Goal: Task Accomplishment & Management: Manage account settings

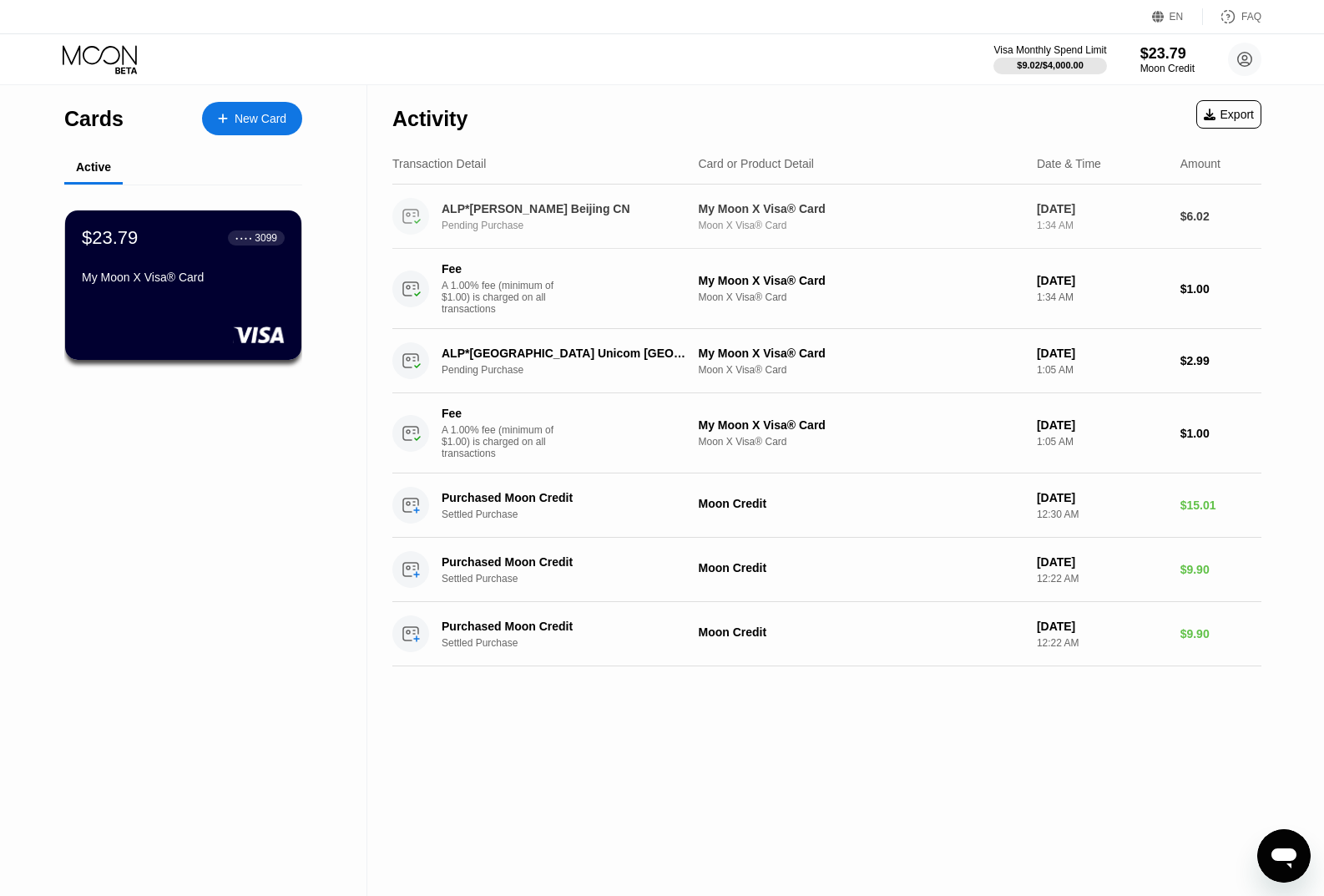
click at [465, 226] on div "Pending Purchase" at bounding box center [573, 225] width 263 height 12
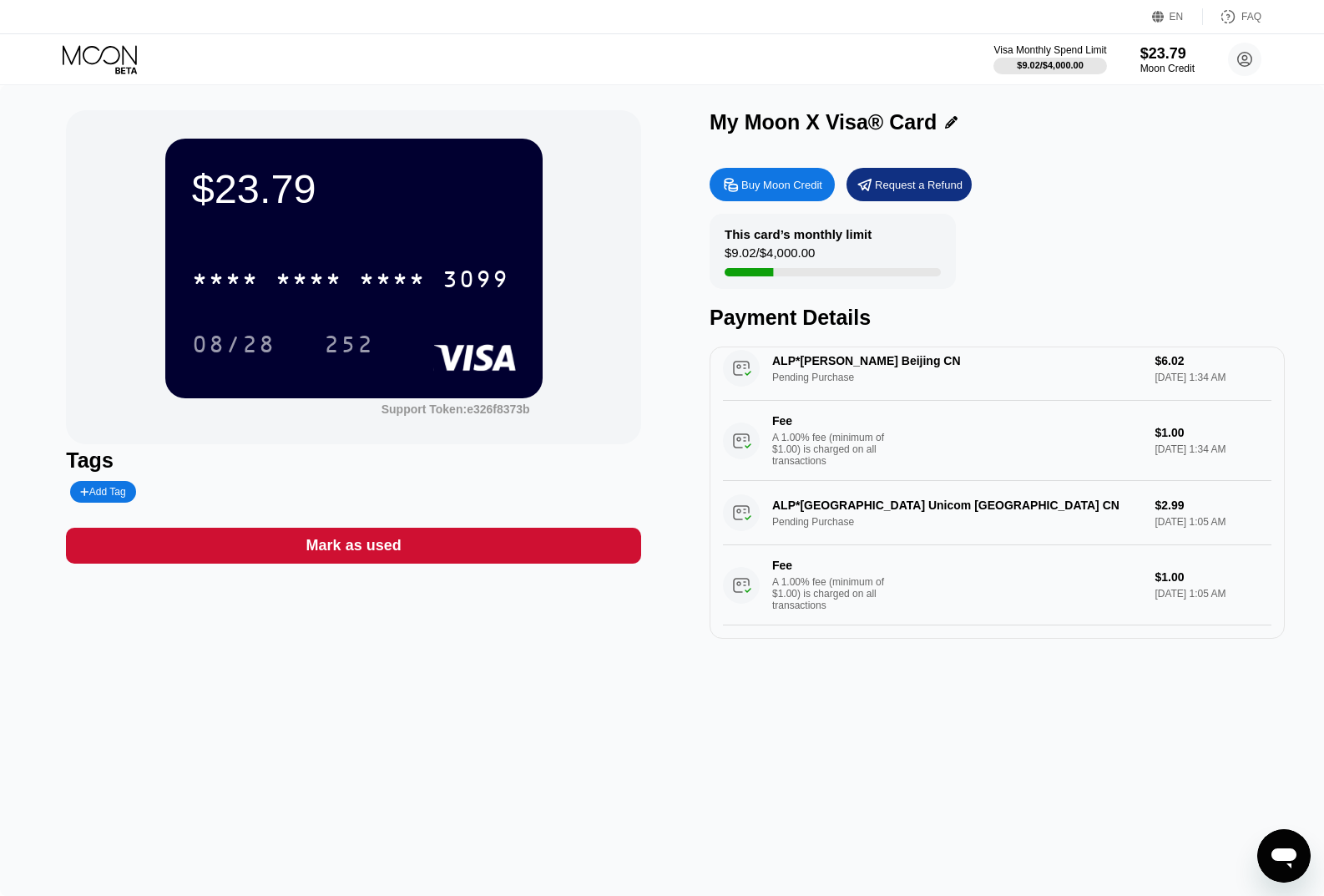
scroll to position [51, 0]
click at [897, 243] on div "This card’s monthly limit $9.02 / $4,000.00" at bounding box center [832, 251] width 246 height 75
click at [1222, 779] on div "$23.79 * * * * * * * * * * * * 3099 08/28 252 Support Token: e326f8373b Tags Ad…" at bounding box center [662, 490] width 1324 height 811
click at [157, 75] on div "Visa Monthly Spend Limit $9.02 / $4,000.00 $23.79 Moon Credit Person Marvelous …" at bounding box center [662, 59] width 1324 height 50
click at [93, 58] on icon at bounding box center [101, 60] width 77 height 29
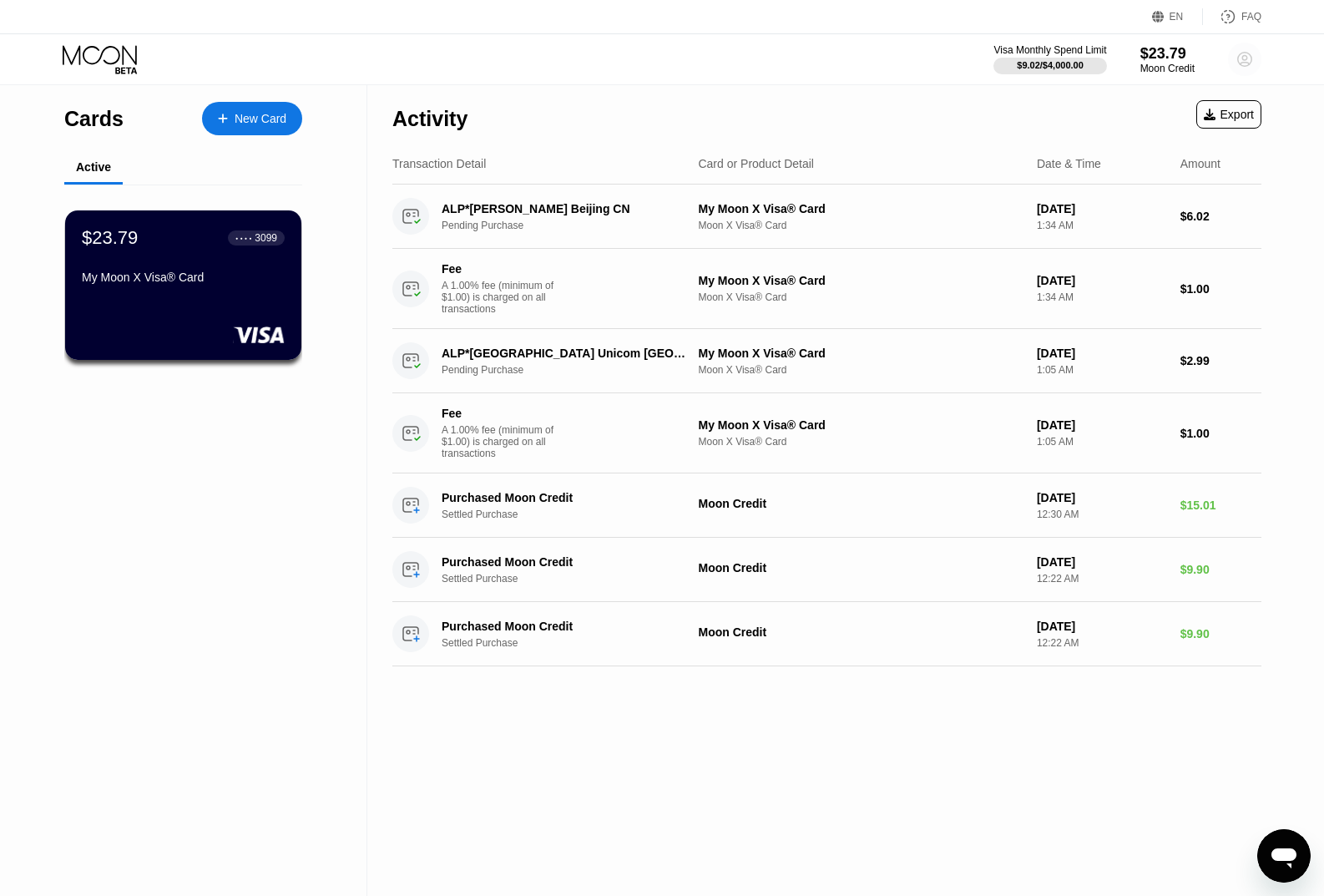
click at [1252, 58] on icon at bounding box center [1245, 60] width 14 height 14
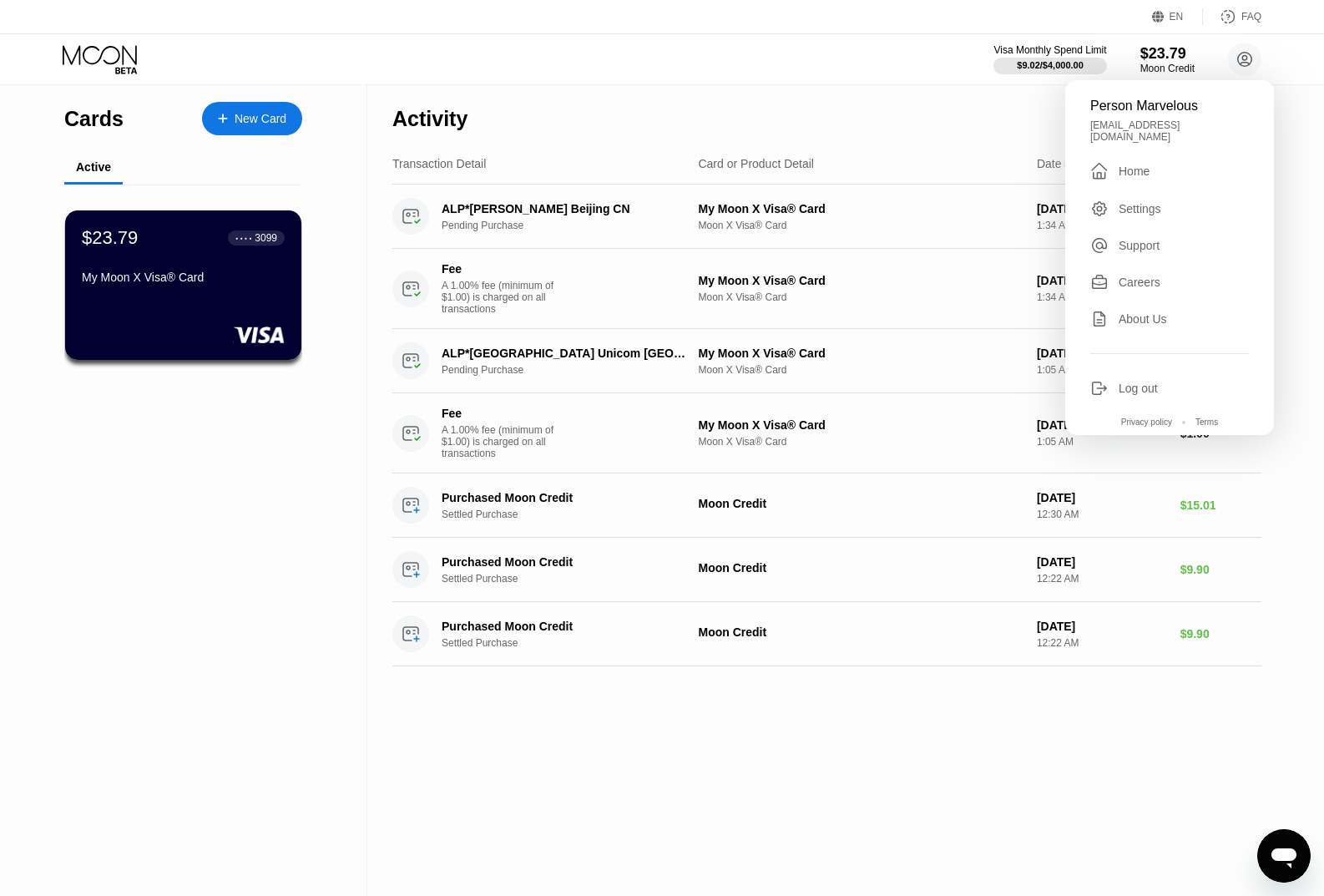
click at [1158, 243] on div "Support" at bounding box center [1139, 246] width 41 height 14
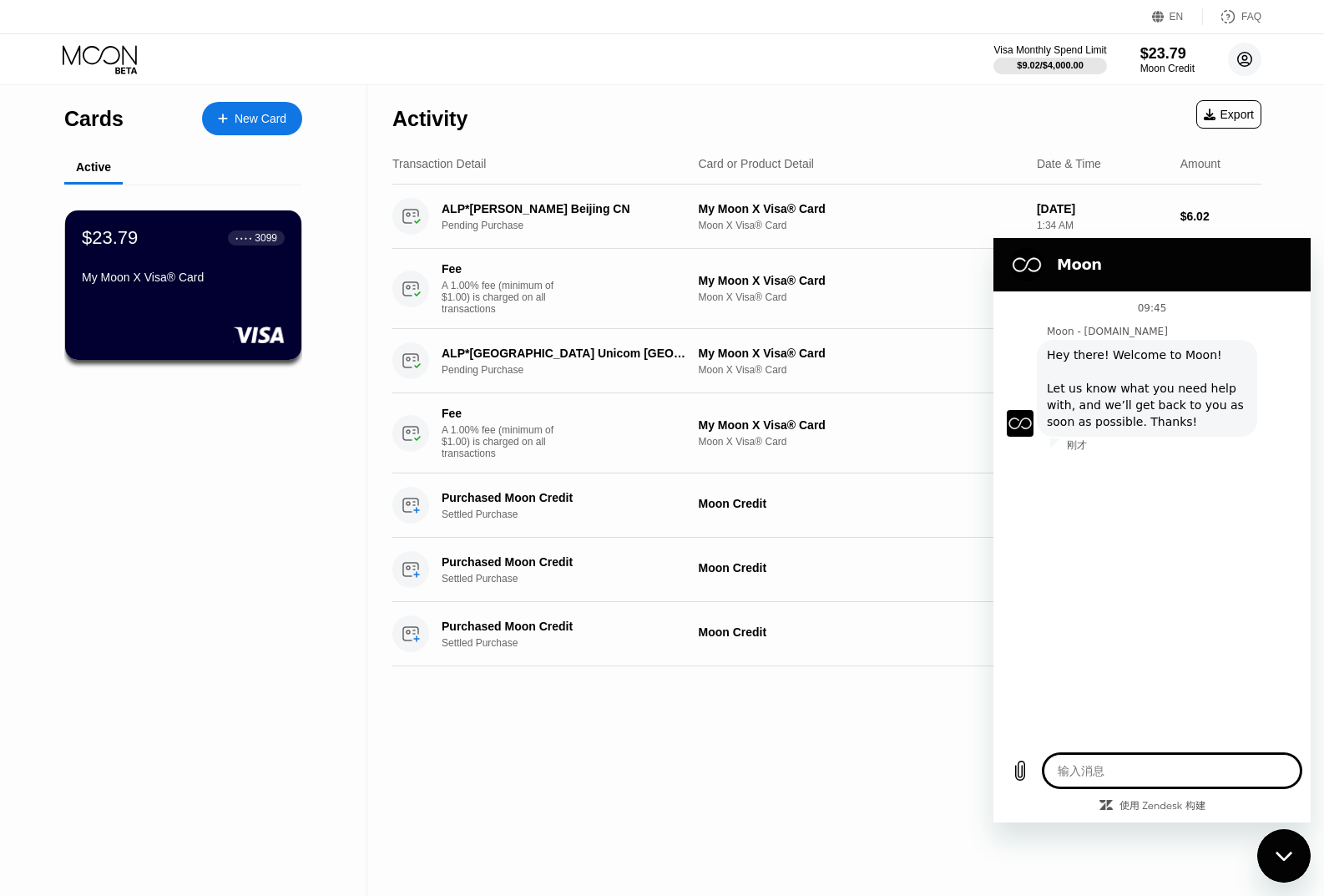
click at [1242, 66] on icon at bounding box center [1245, 60] width 14 height 14
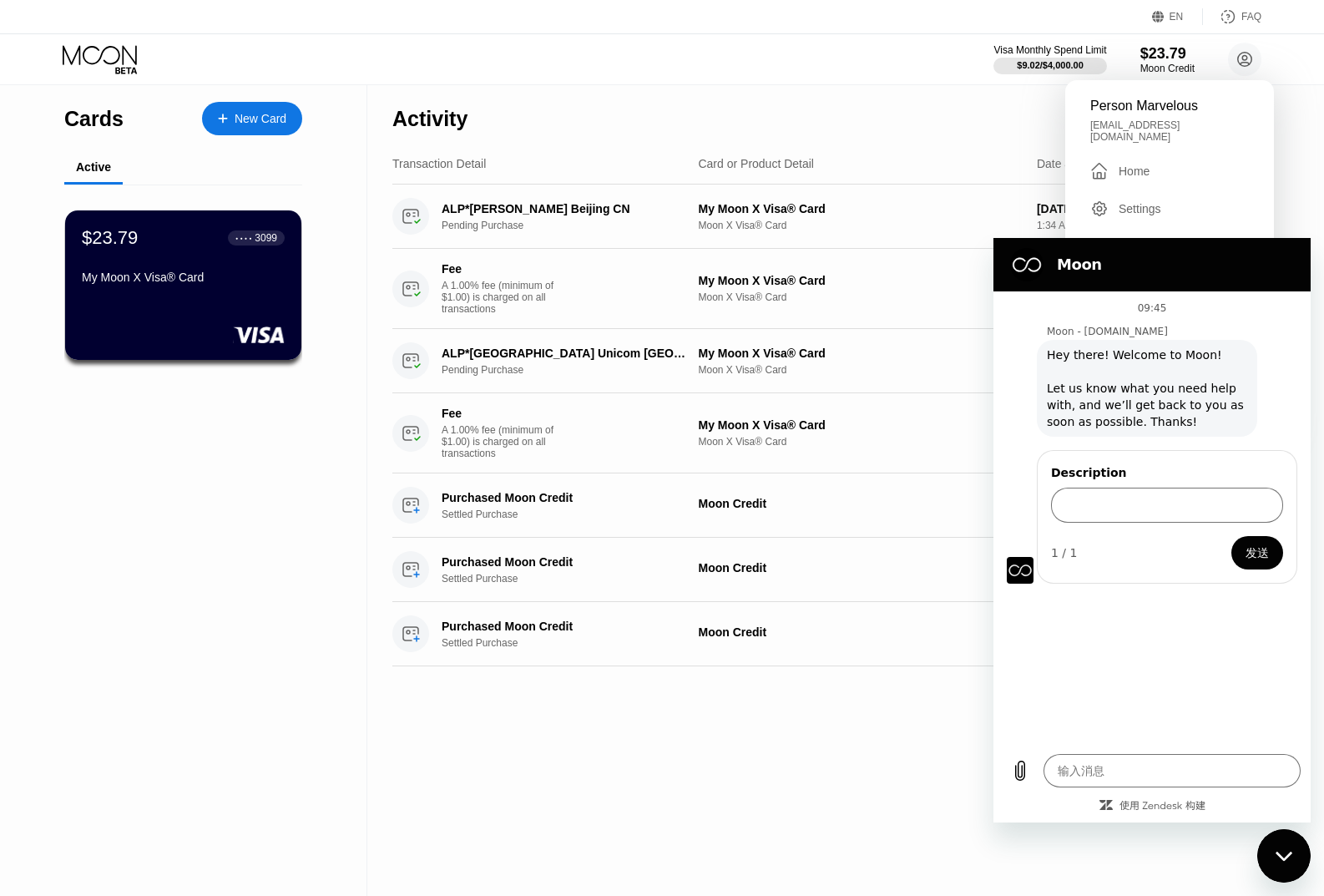
click at [840, 97] on div "Activity Export" at bounding box center [826, 114] width 869 height 59
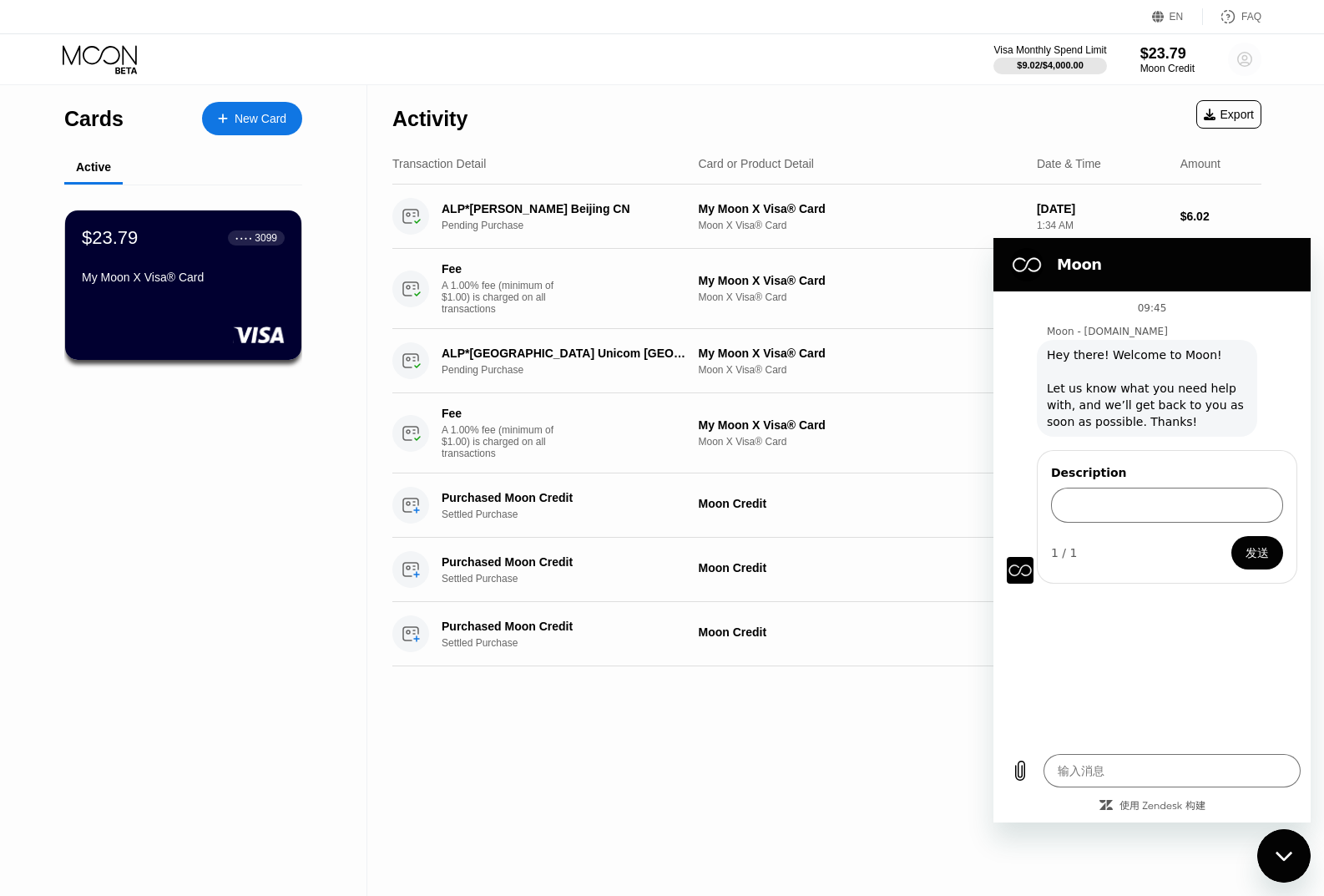
click at [1248, 66] on icon at bounding box center [1245, 60] width 14 height 14
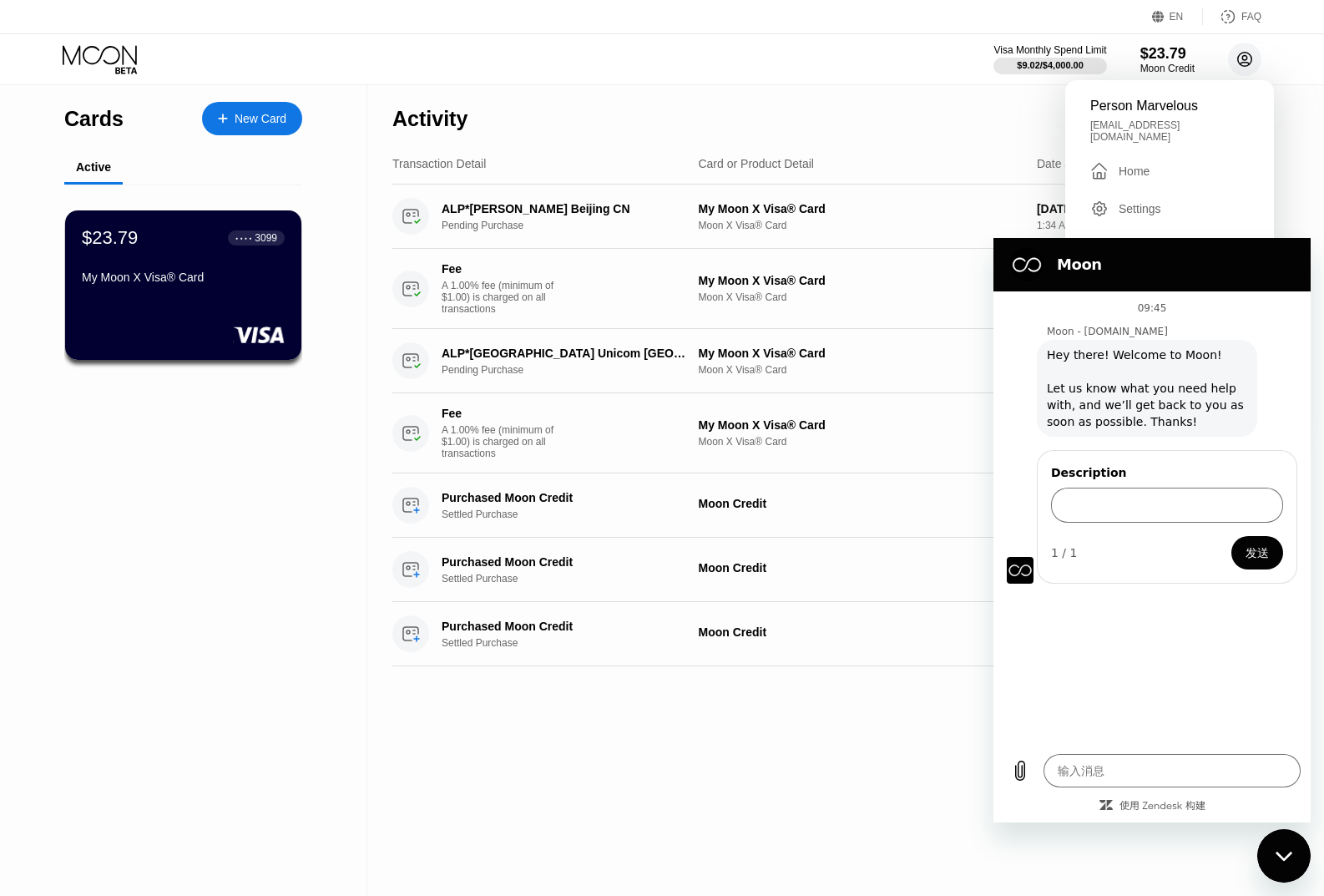
click at [1248, 66] on icon at bounding box center [1245, 60] width 14 height 14
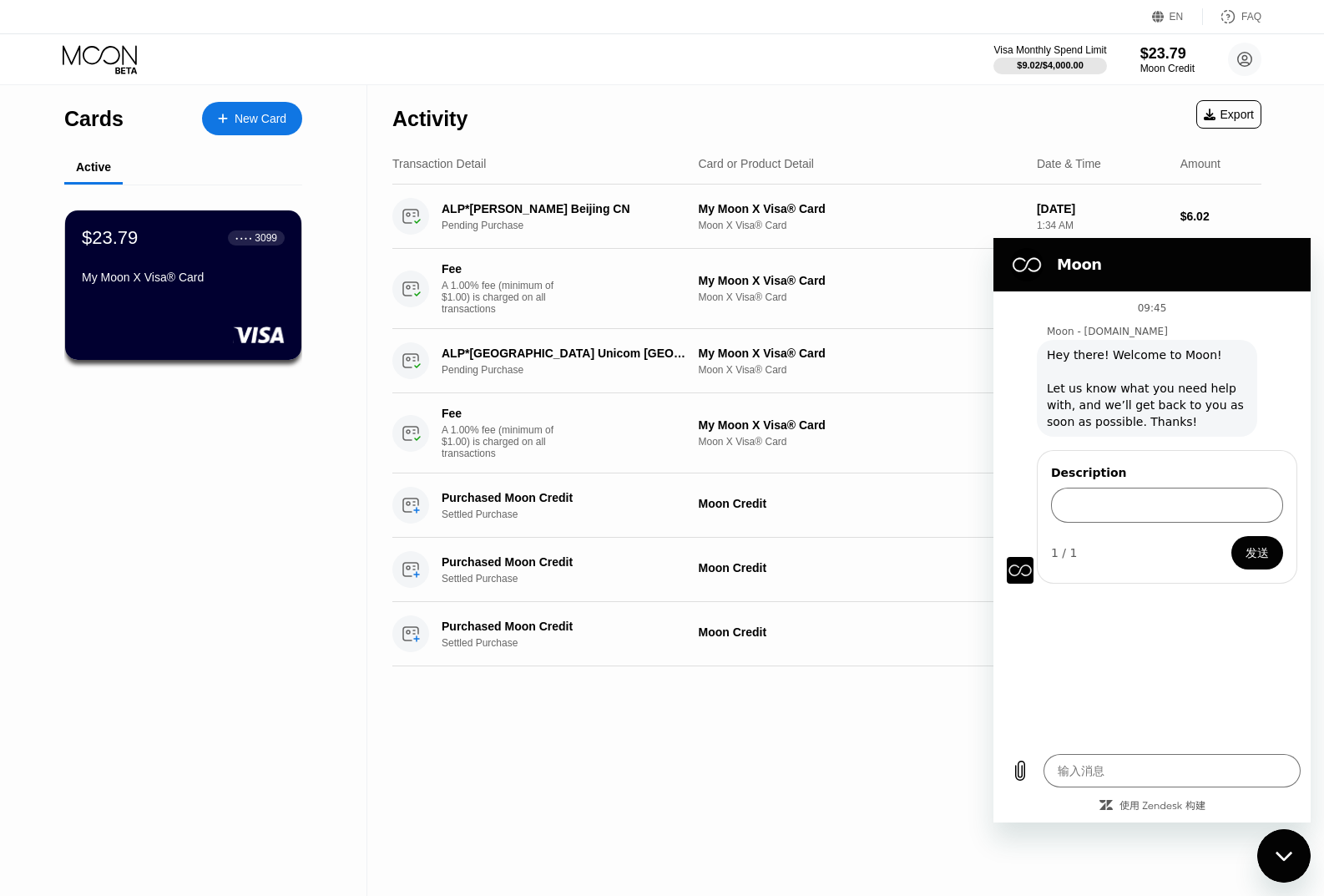
click at [1269, 861] on div "关闭消息传送窗口" at bounding box center [1284, 855] width 50 height 50
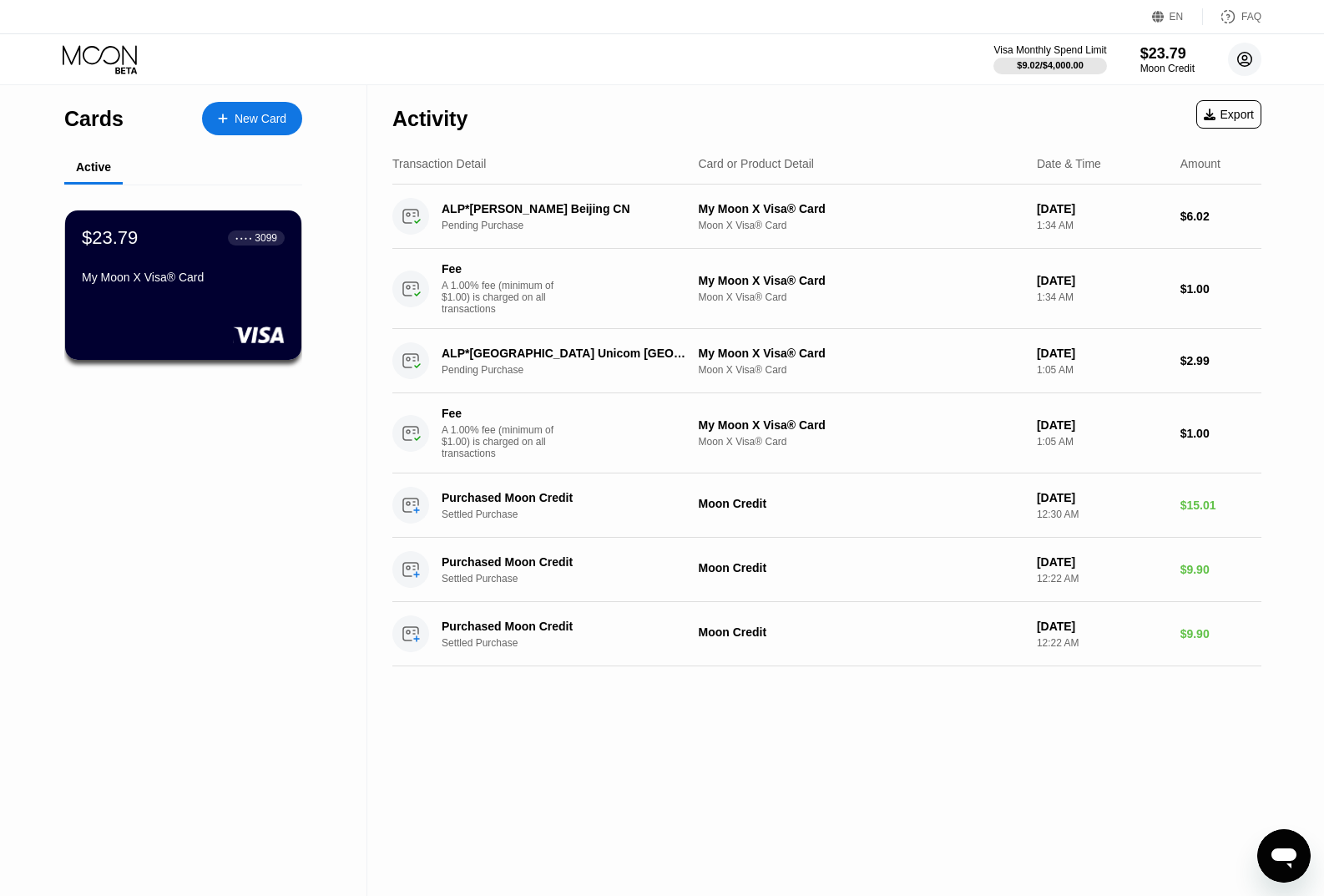
click at [1246, 65] on circle at bounding box center [1244, 59] width 33 height 33
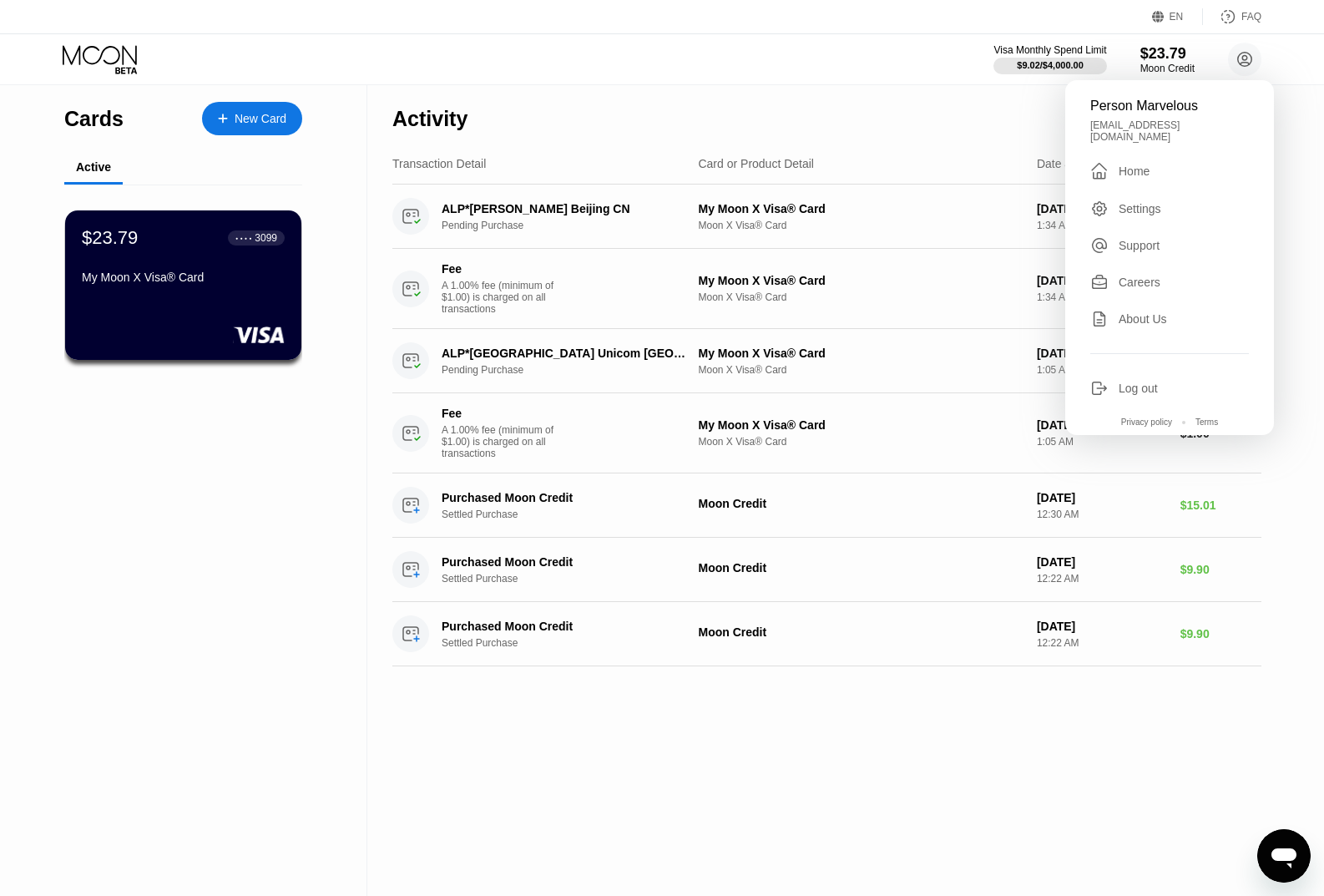
click at [1158, 280] on div "Careers" at bounding box center [1169, 282] width 158 height 19
click at [705, 824] on div "Activity Export Transaction Detail Card or Product Detail Date & Time Amount AL…" at bounding box center [827, 490] width 919 height 811
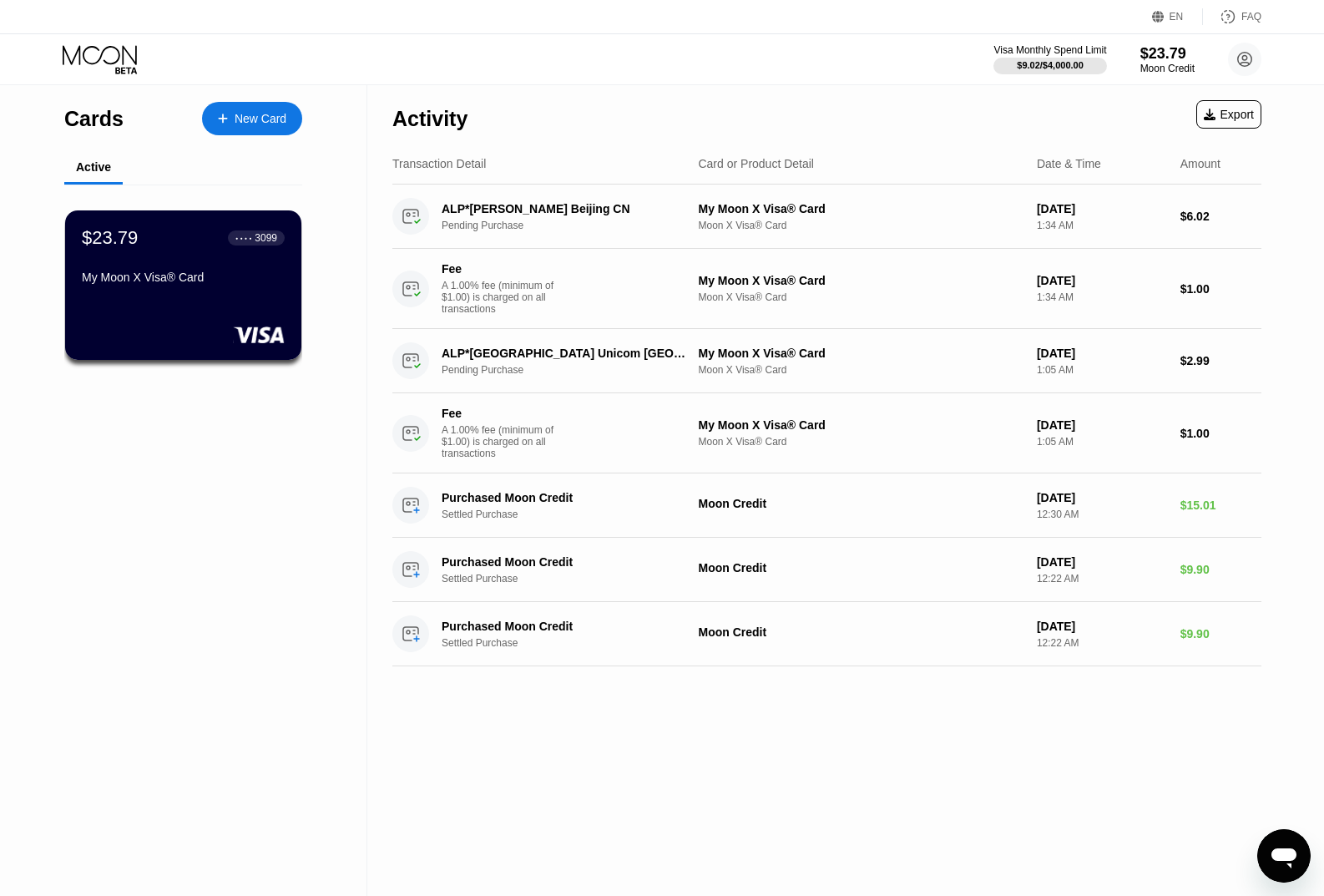
type textarea "x"
